Goal: Task Accomplishment & Management: Complete application form

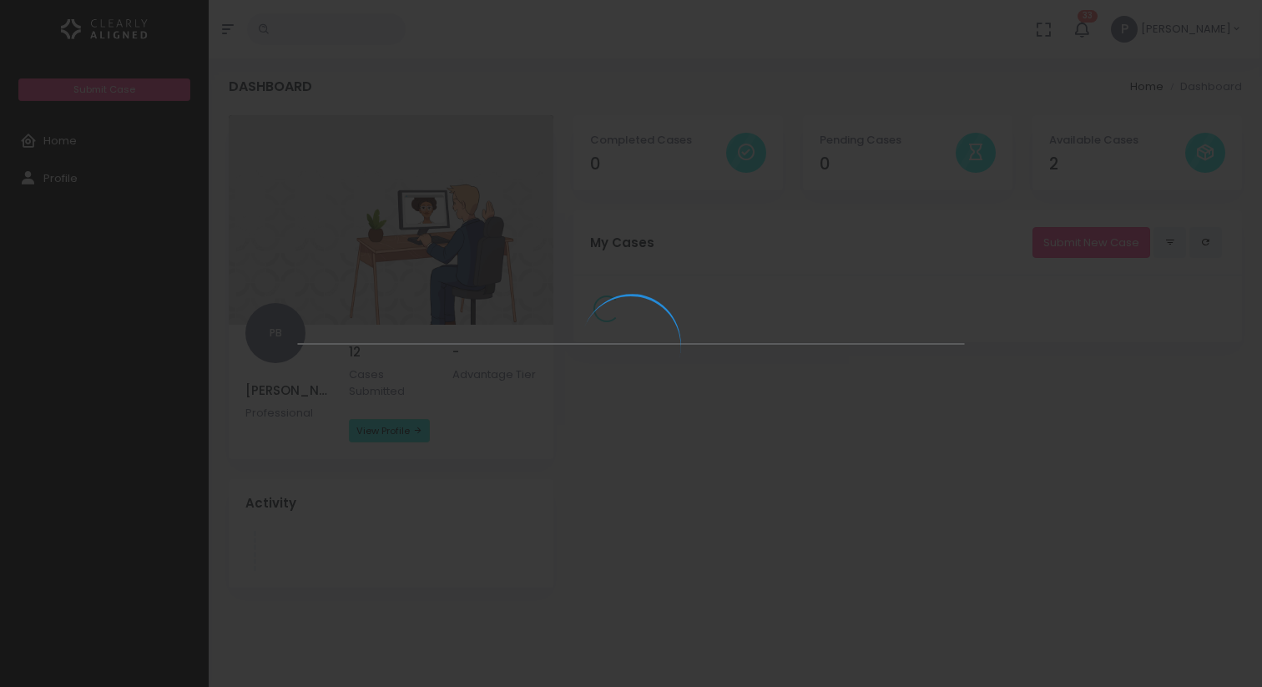
select select
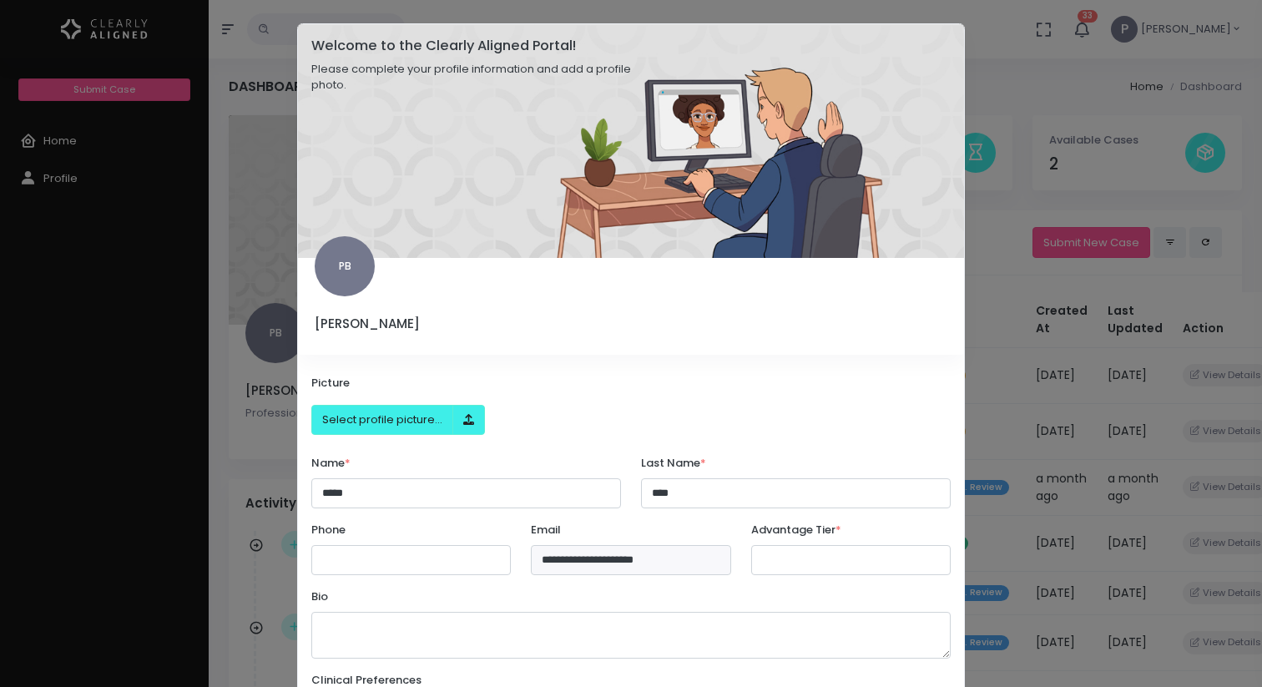
select select "******"
select select
click at [258, 199] on modal-container "**********" at bounding box center [631, 343] width 1262 height 687
